Goal: Transaction & Acquisition: Purchase product/service

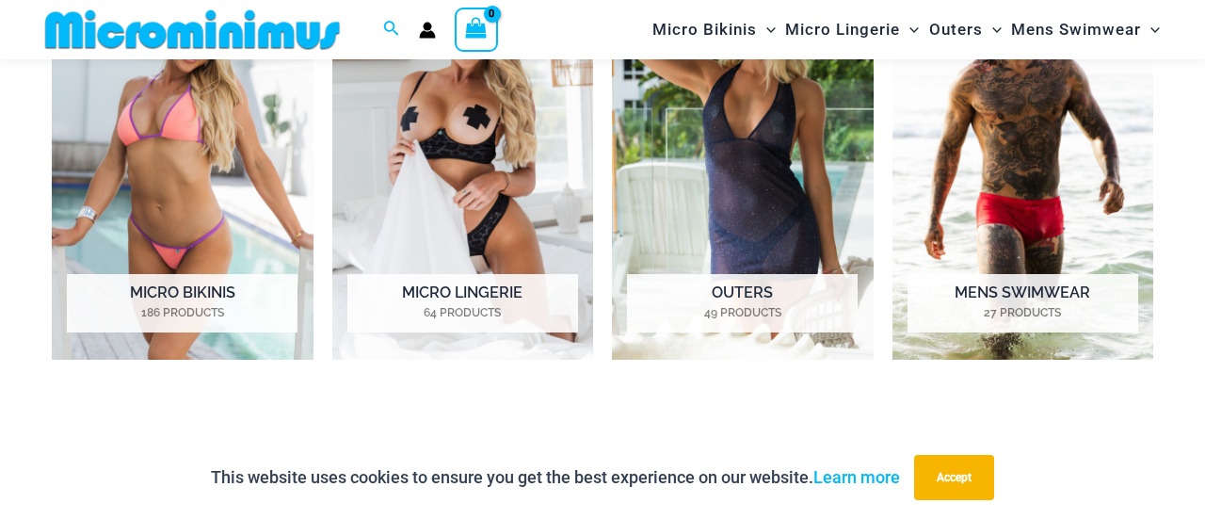
scroll to position [1460, 0]
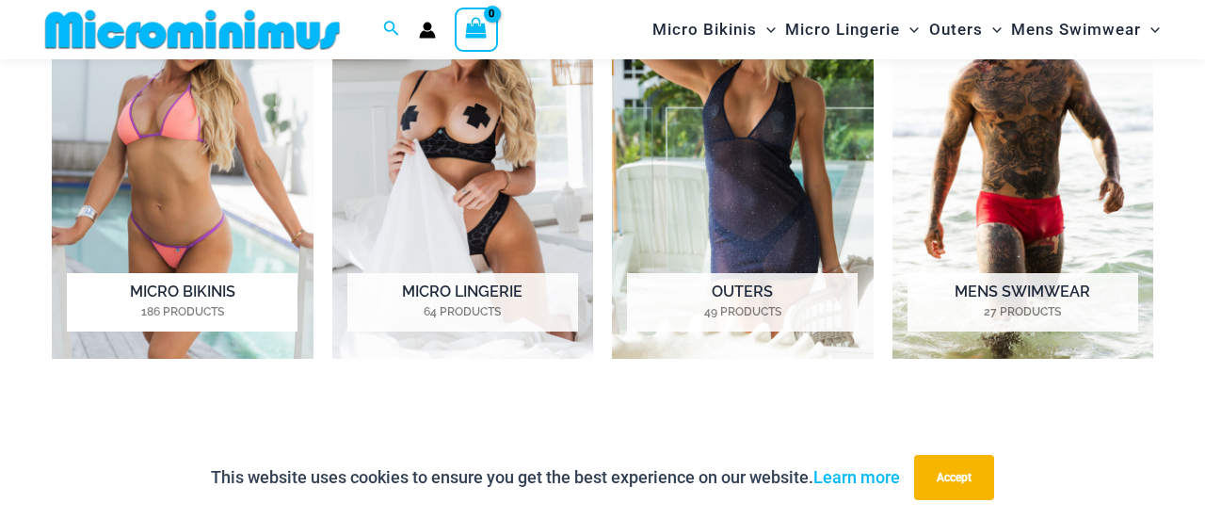
click at [110, 303] on mark "186 Products" at bounding box center [182, 311] width 231 height 17
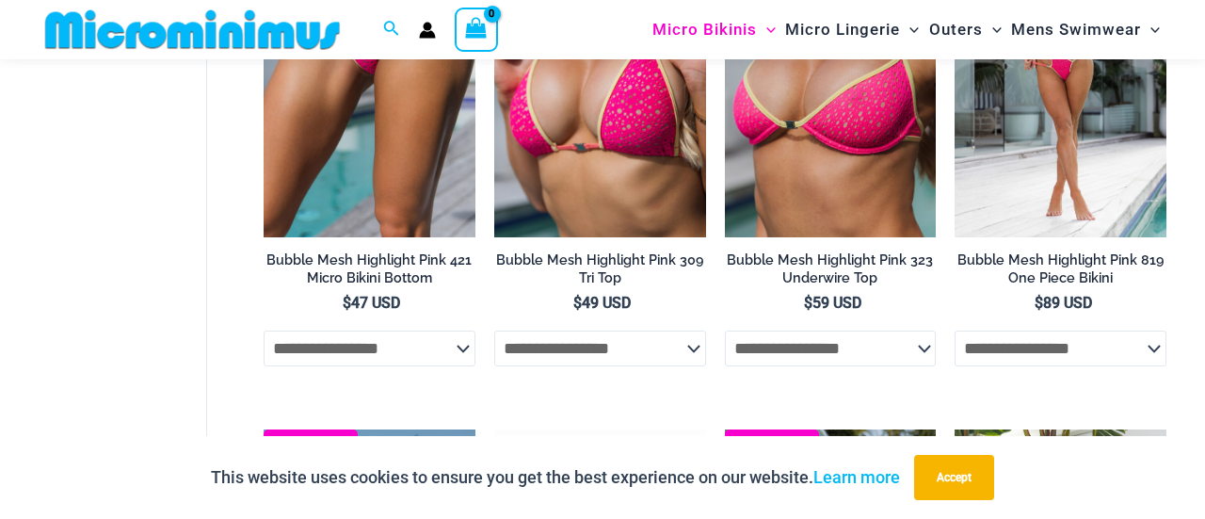
scroll to position [2444, 0]
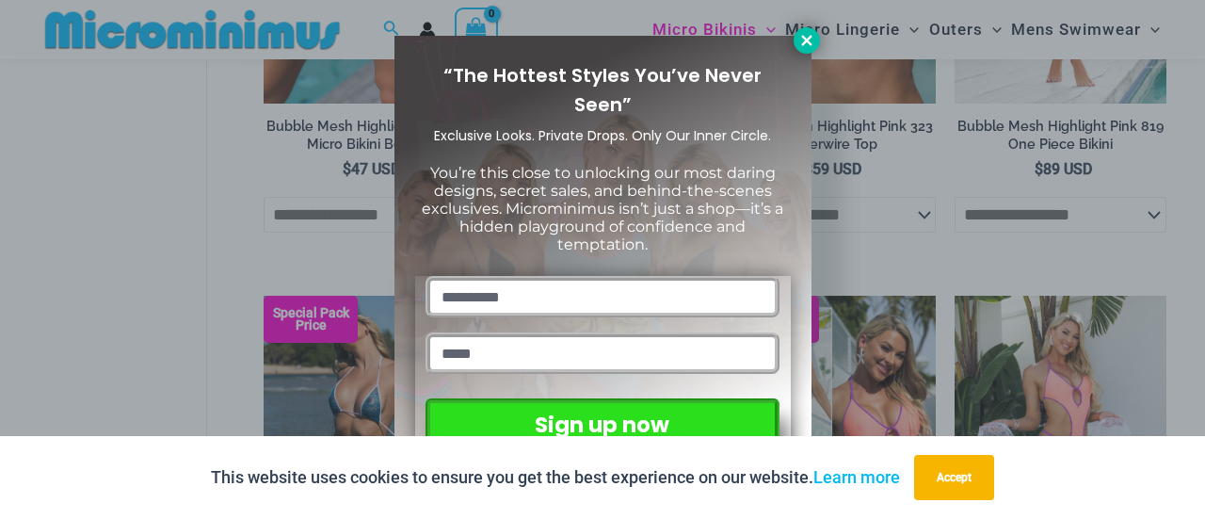
click at [806, 47] on icon at bounding box center [807, 40] width 17 height 17
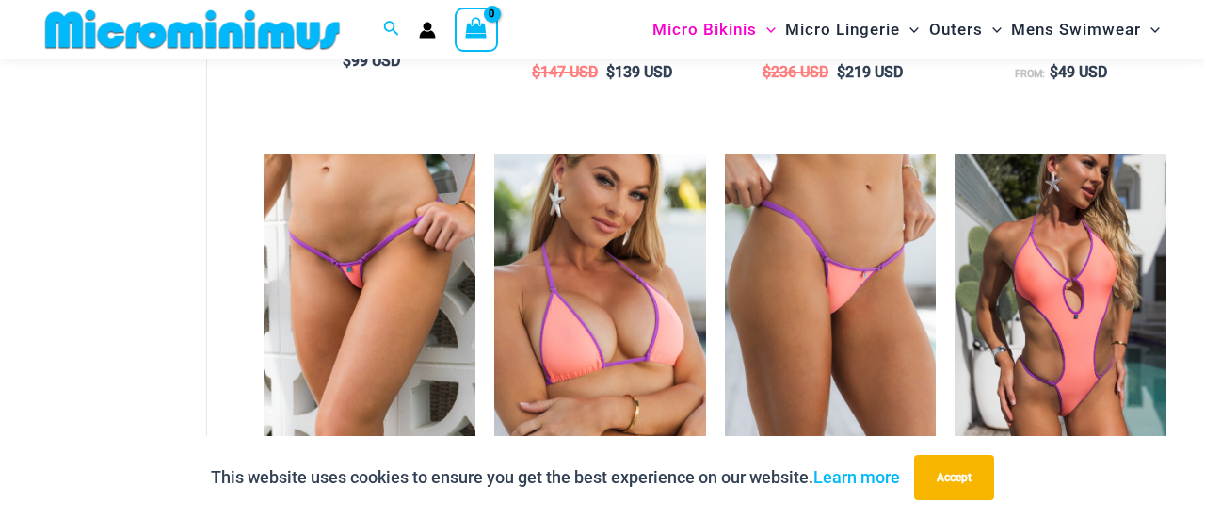
scroll to position [3067, 0]
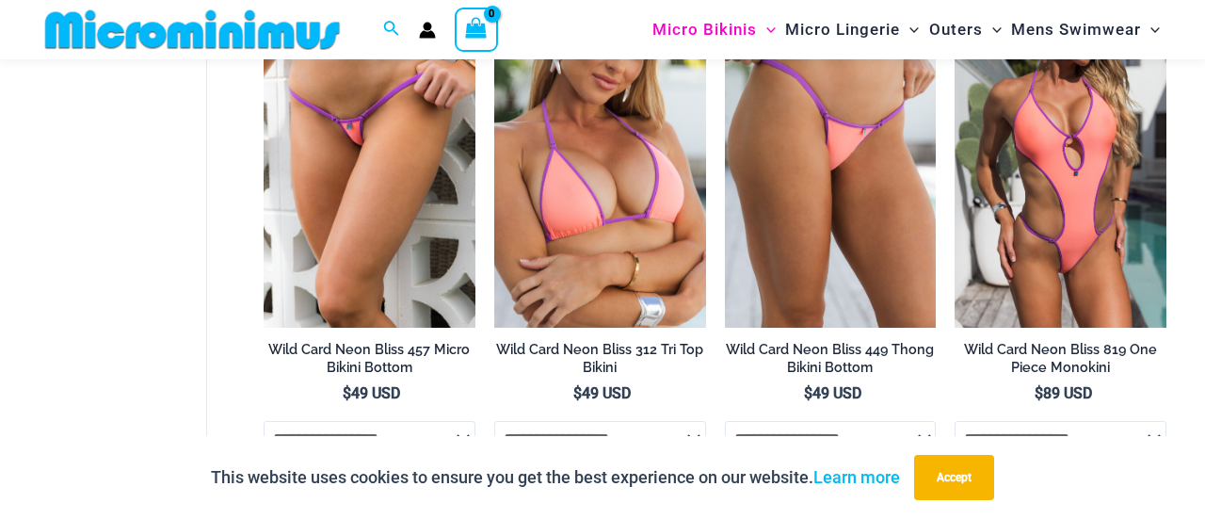
scroll to position [3191, 0]
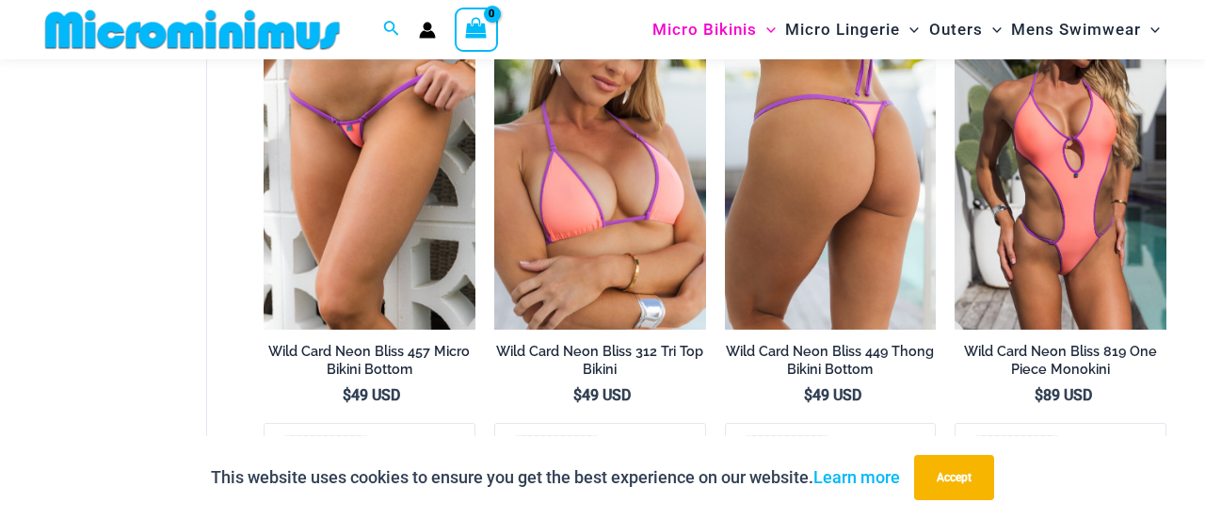
click at [865, 179] on img at bounding box center [831, 170] width 212 height 317
click at [857, 196] on img at bounding box center [831, 170] width 212 height 317
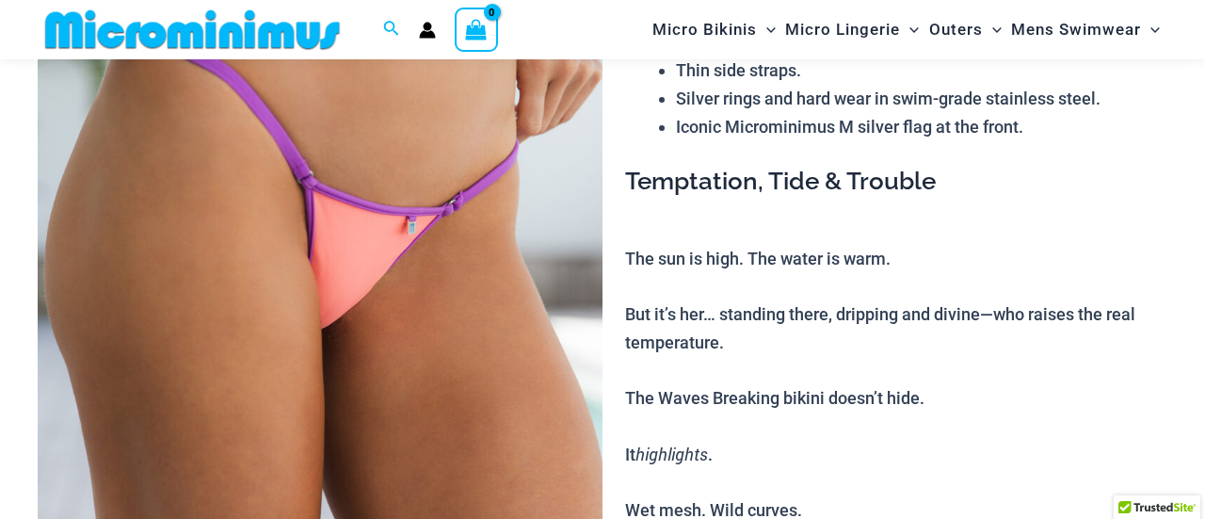
scroll to position [271, 0]
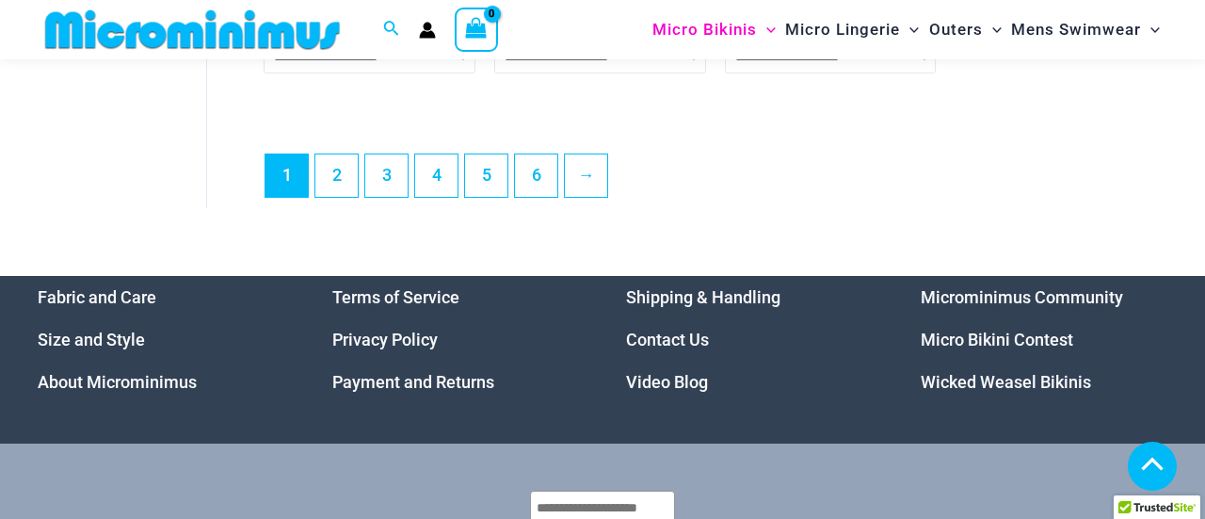
scroll to position [4583, 0]
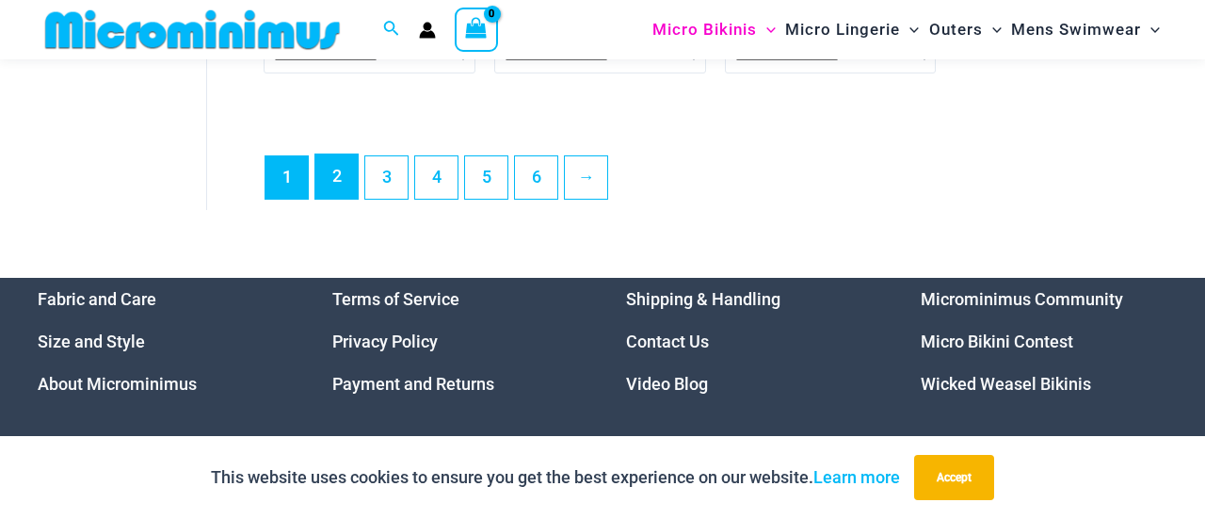
click at [333, 199] on link "2" at bounding box center [336, 176] width 42 height 44
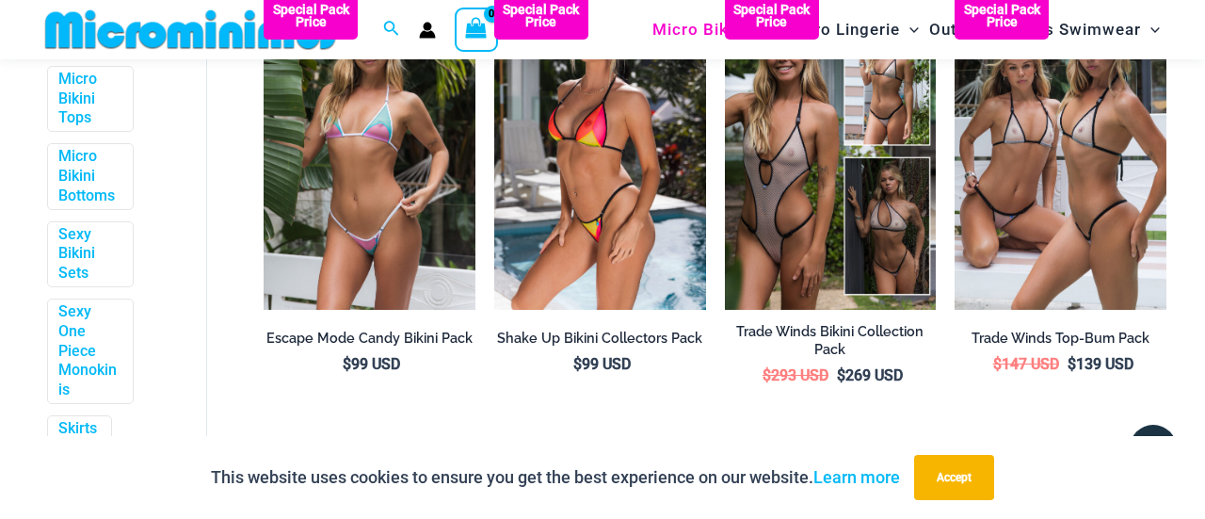
scroll to position [3786, 0]
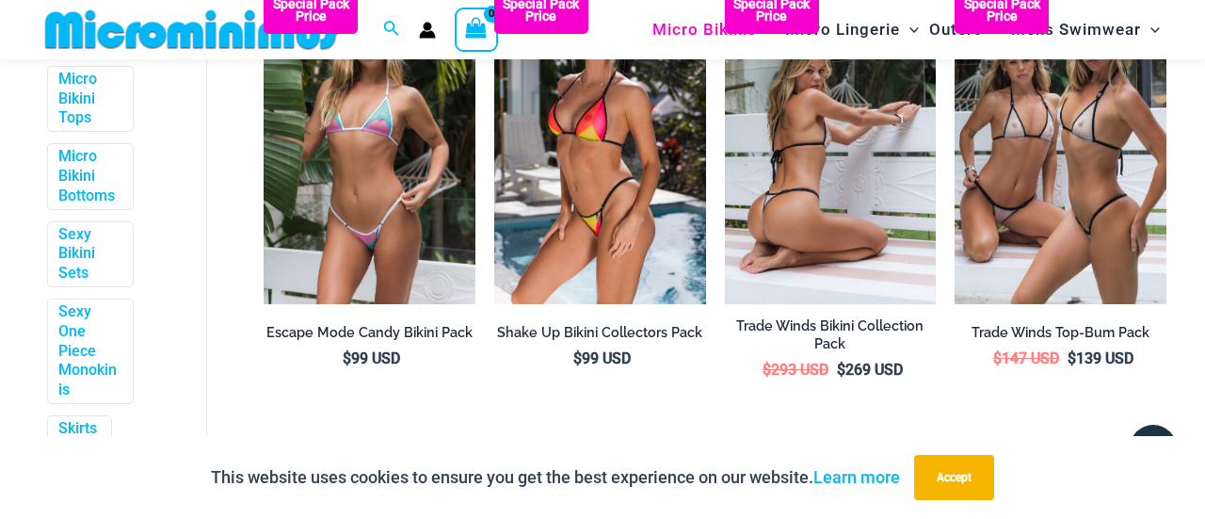
click at [931, 130] on img at bounding box center [831, 145] width 212 height 317
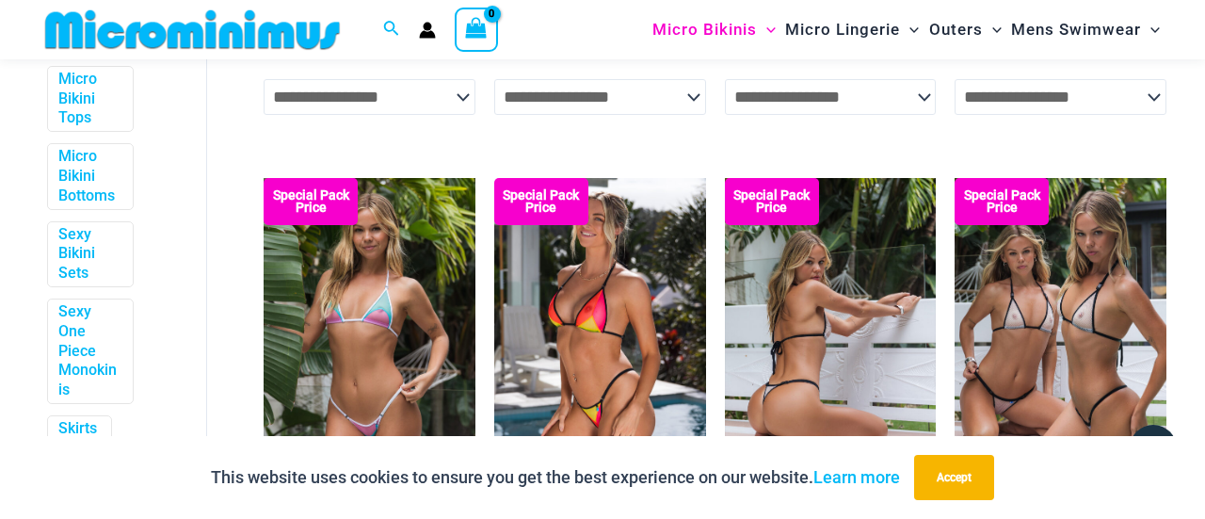
scroll to position [3592, 0]
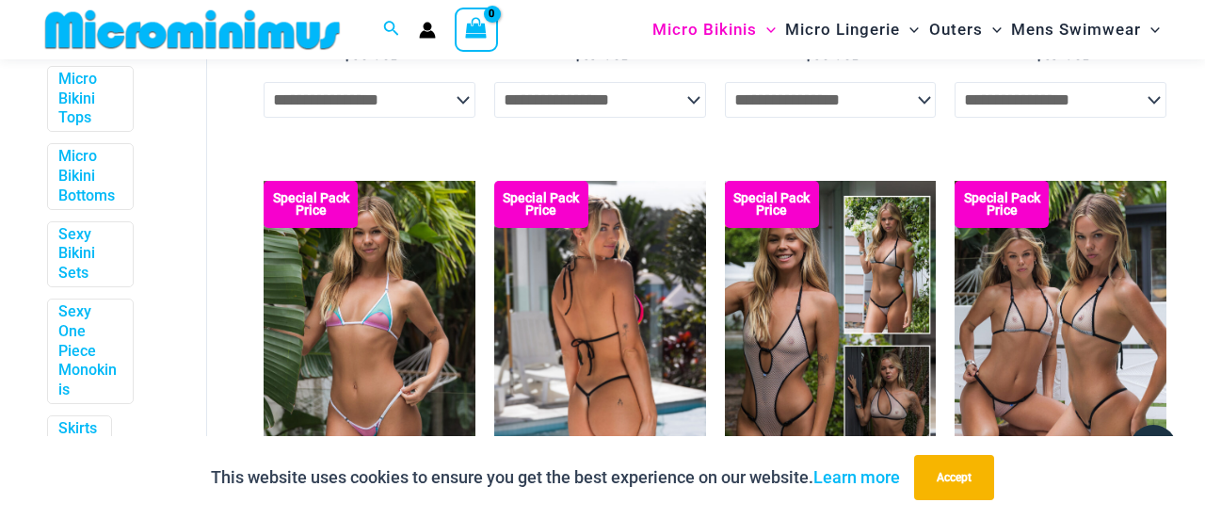
click at [557, 328] on img at bounding box center [600, 339] width 212 height 317
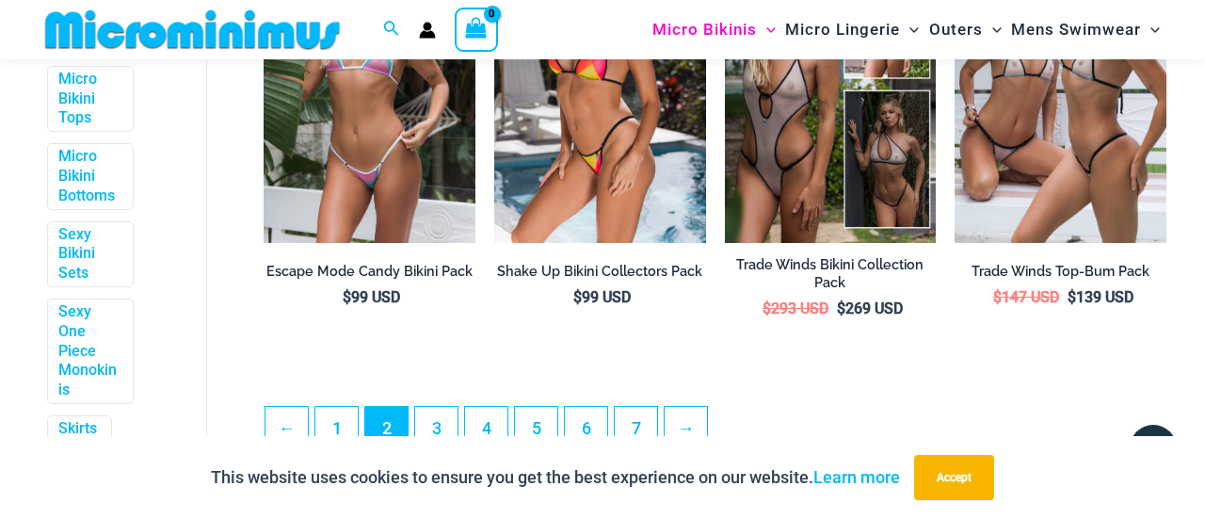
scroll to position [3861, 0]
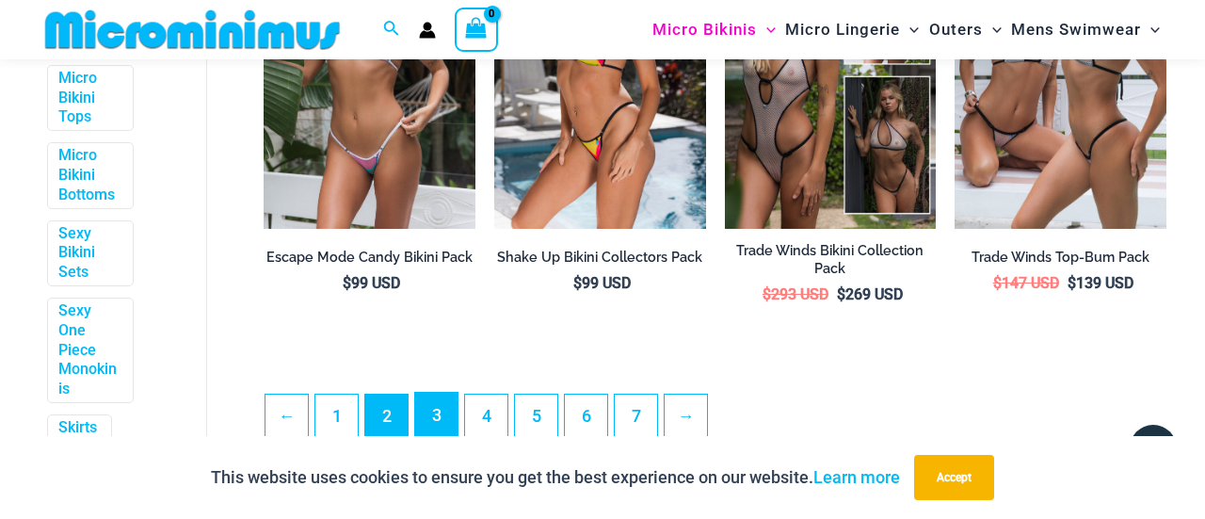
click at [436, 423] on link "3" at bounding box center [436, 415] width 42 height 44
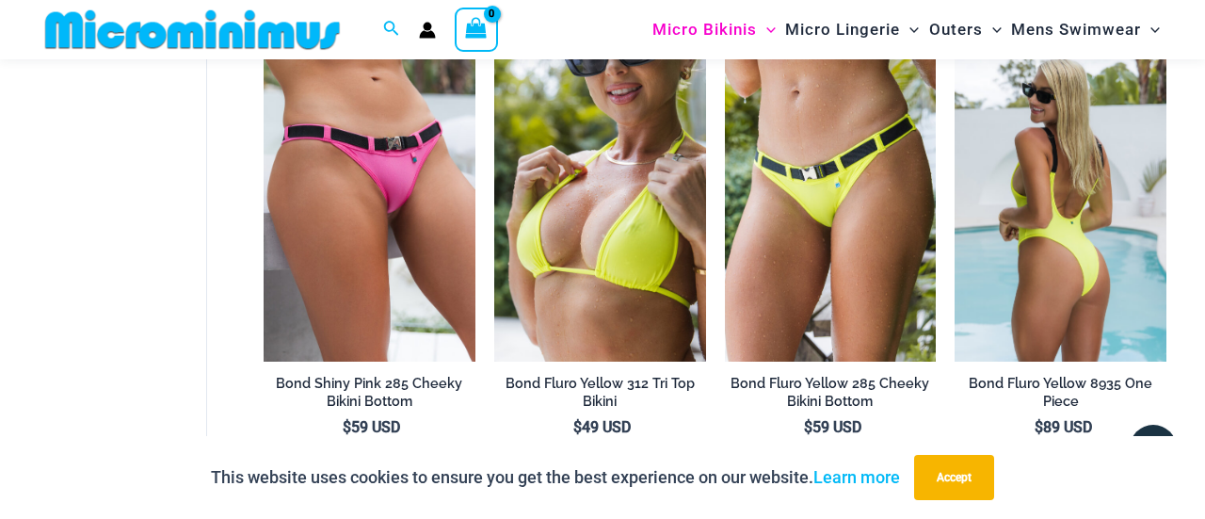
scroll to position [2701, 0]
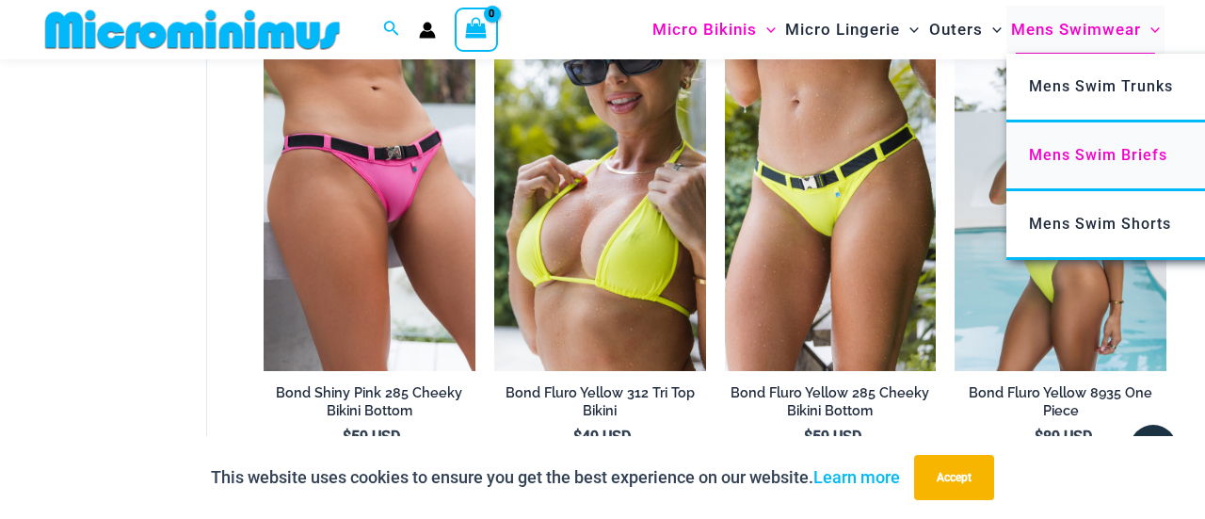
click at [1107, 156] on span "Mens Swim Briefs" at bounding box center [1098, 155] width 138 height 18
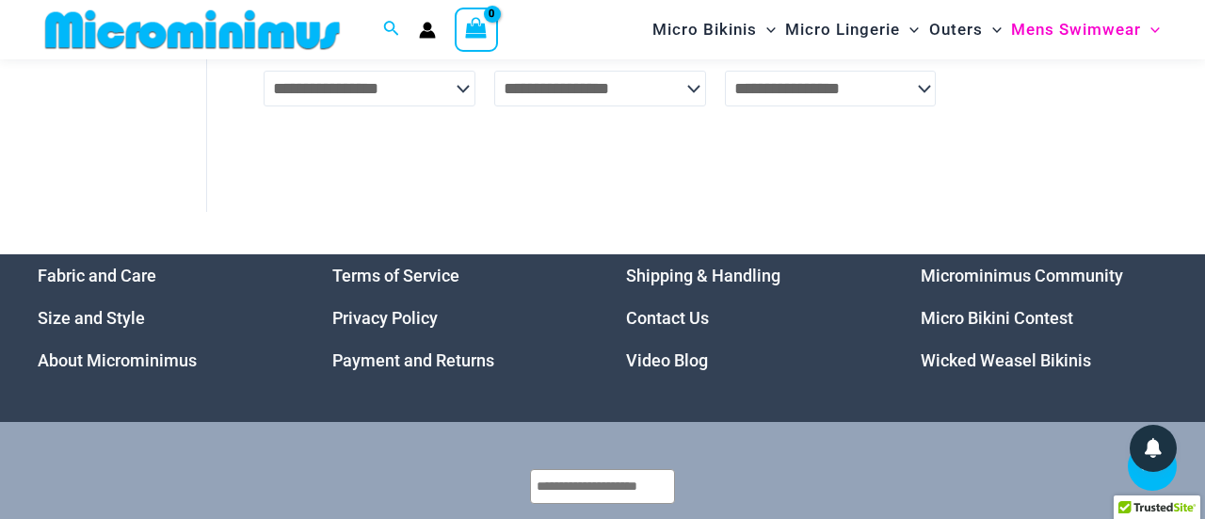
scroll to position [1059, 0]
